Goal: Information Seeking & Learning: Learn about a topic

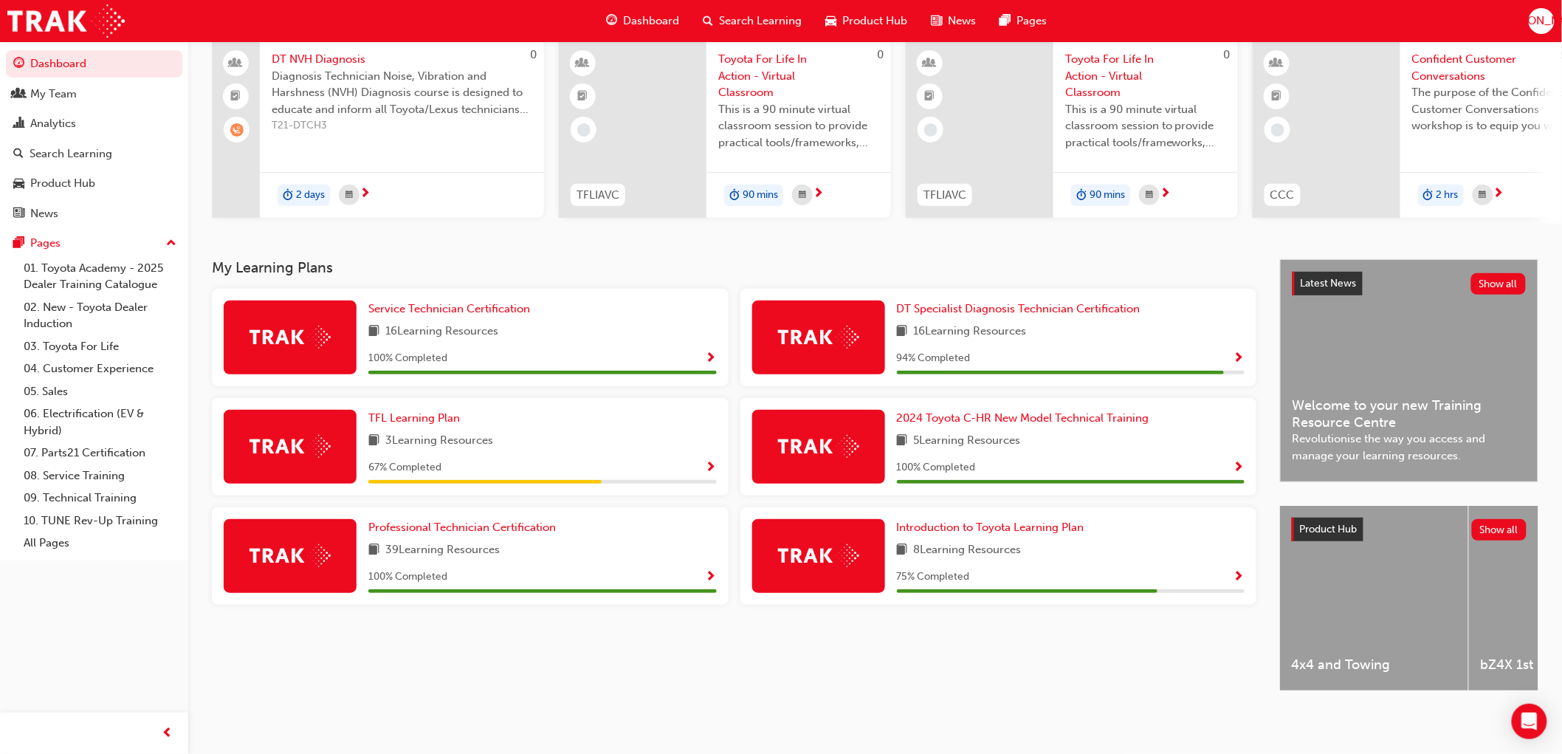
scroll to position [128, 0]
click at [960, 526] on span "Introduction to Toyota Learning Plan" at bounding box center [991, 526] width 188 height 13
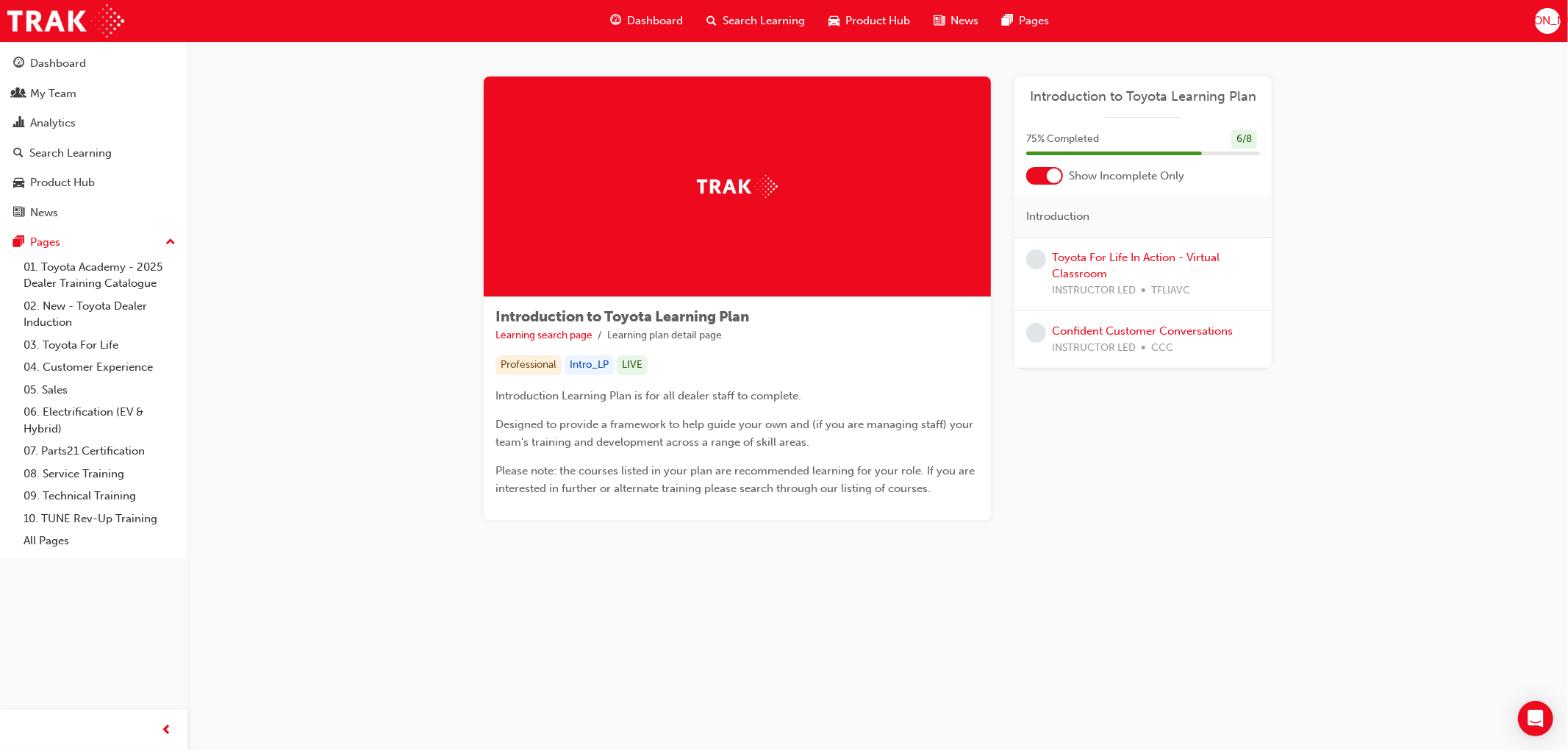
click at [1047, 170] on div at bounding box center [1044, 176] width 37 height 18
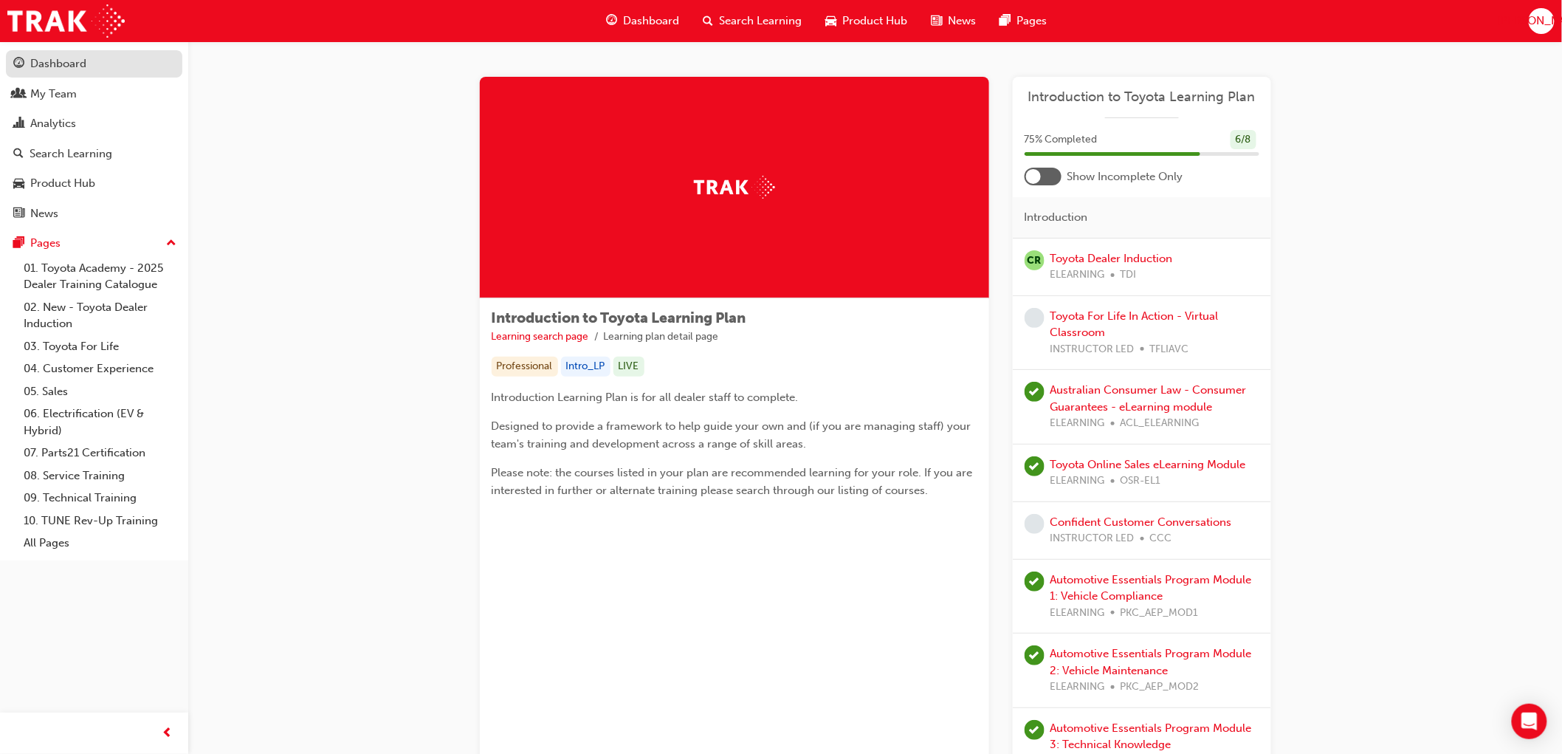
click at [83, 72] on div "Dashboard" at bounding box center [58, 63] width 56 height 17
